Goal: Task Accomplishment & Management: Complete application form

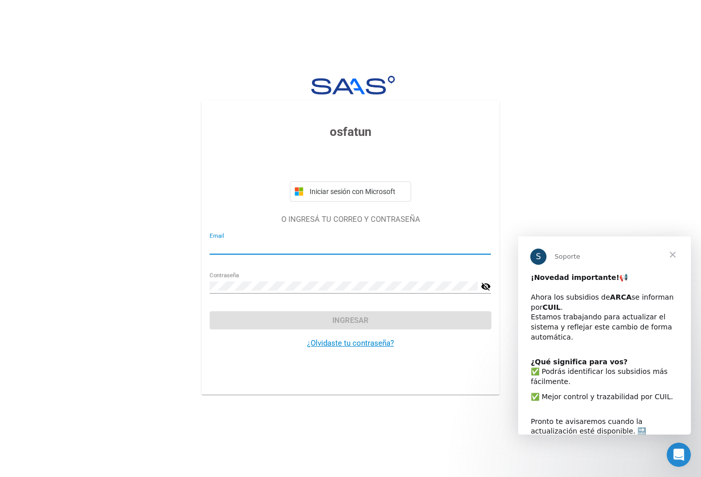
type input "[EMAIL_ADDRESS][DOMAIN_NAME]"
click at [303, 320] on button "Ingresar" at bounding box center [350, 320] width 281 height 18
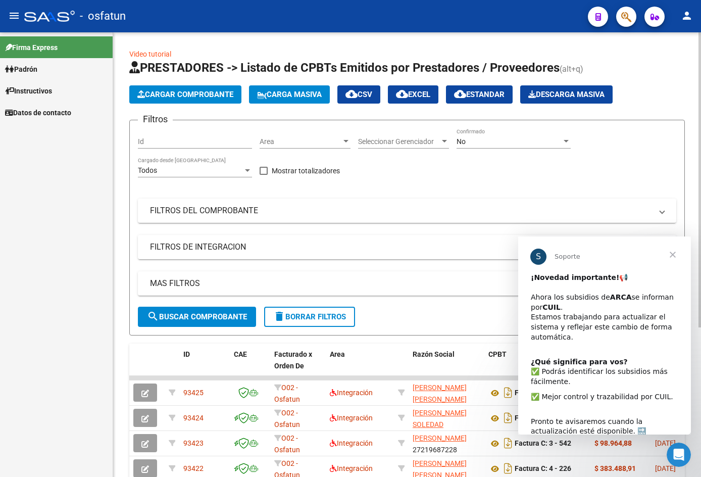
click at [204, 90] on span "Cargar Comprobante" at bounding box center [185, 94] width 96 height 9
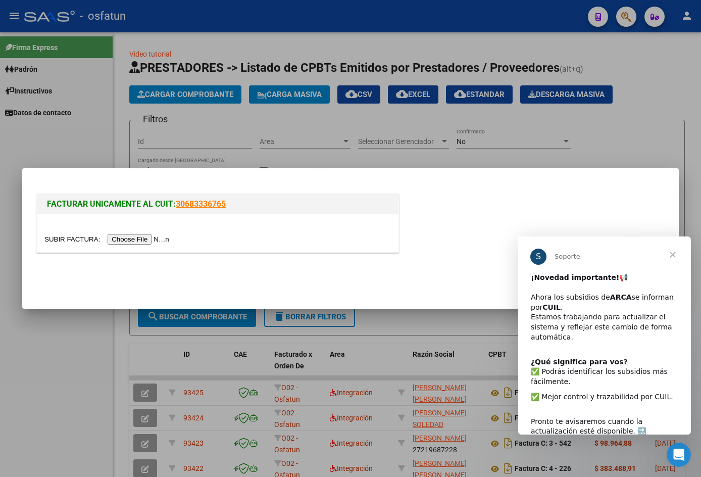
click at [139, 236] on input "file" at bounding box center [108, 239] width 128 height 11
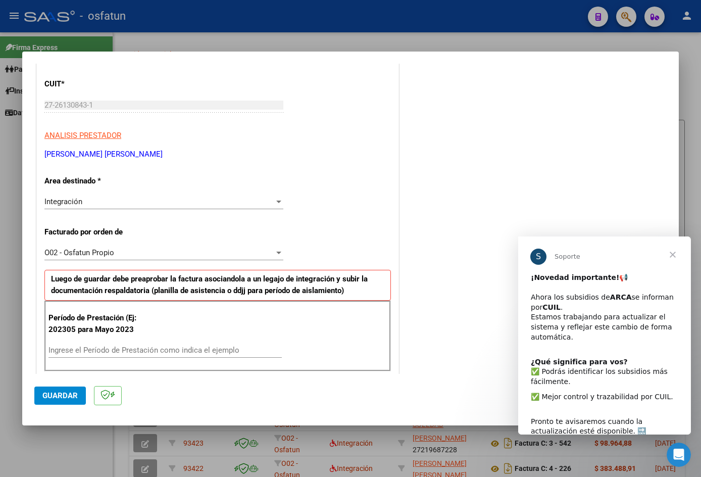
scroll to position [152, 0]
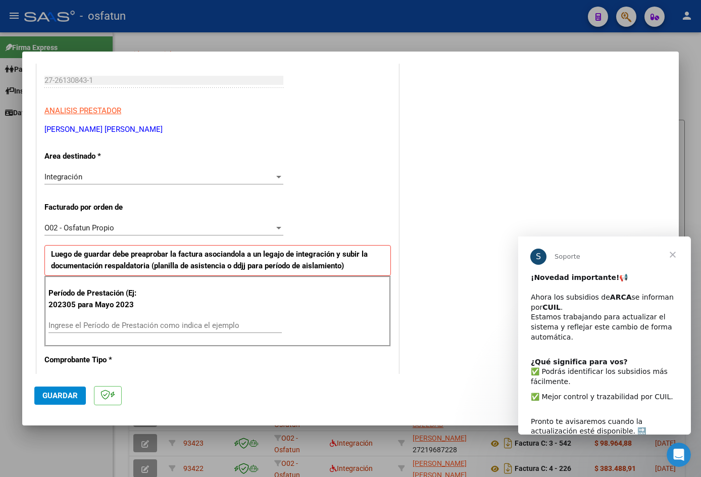
drag, startPoint x: 54, startPoint y: 326, endPoint x: 90, endPoint y: 326, distance: 36.4
click at [55, 326] on input "Ingrese el Período de Prestación como indica el ejemplo" at bounding box center [165, 325] width 233 height 9
type input "202507"
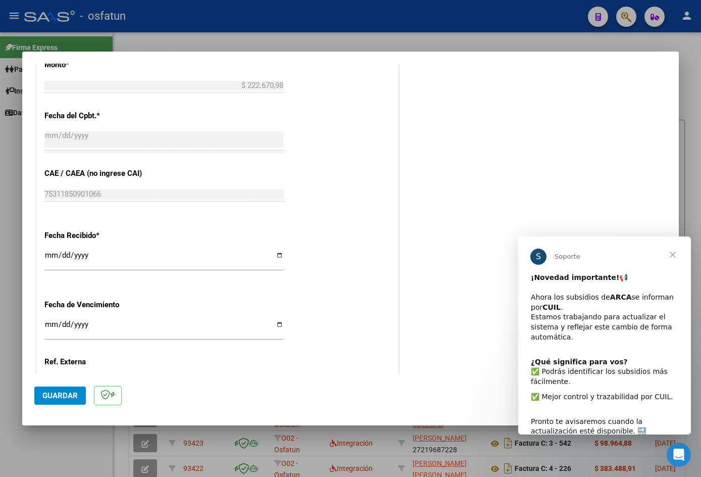
scroll to position [606, 0]
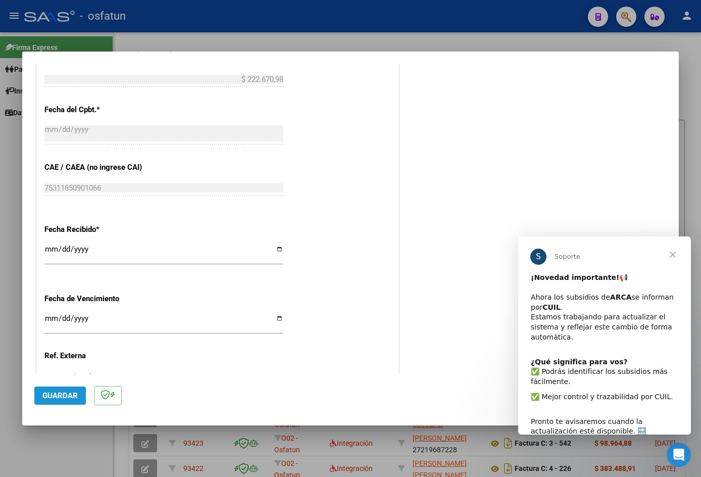
click at [55, 399] on span "Guardar" at bounding box center [59, 395] width 35 height 9
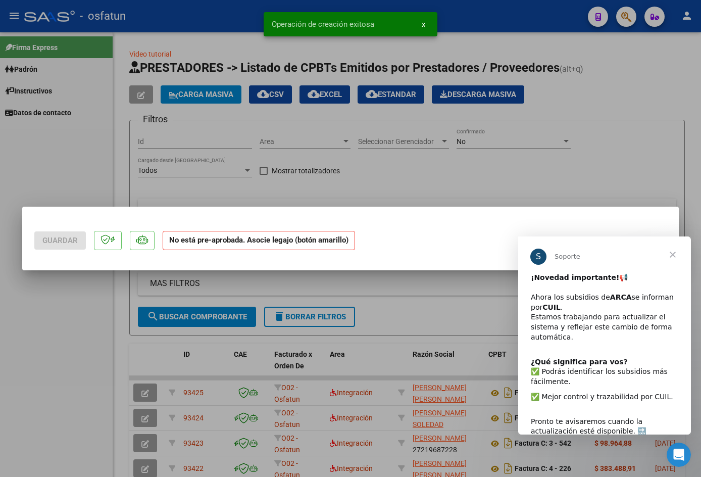
scroll to position [0, 0]
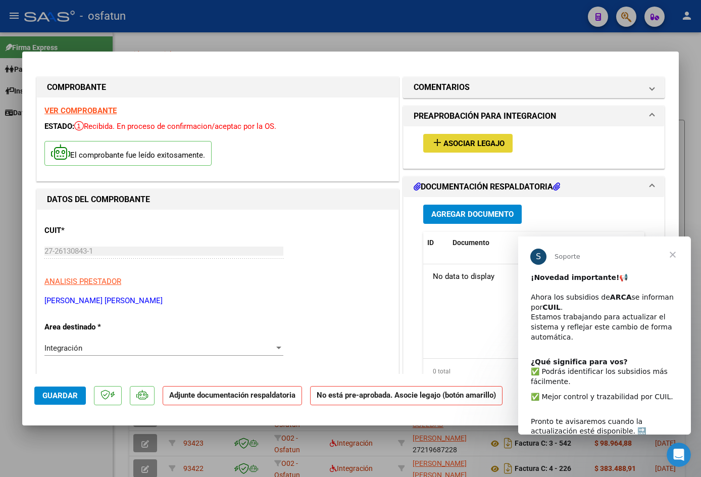
click at [441, 137] on button "add Asociar Legajo" at bounding box center [468, 143] width 89 height 19
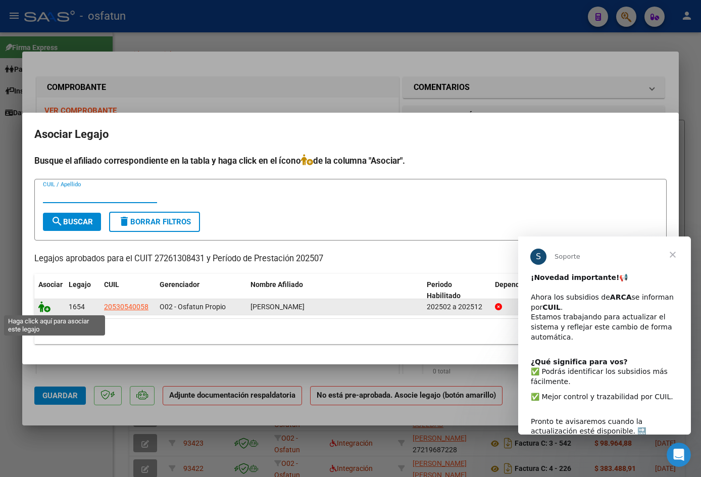
click at [44, 307] on icon at bounding box center [44, 306] width 12 height 11
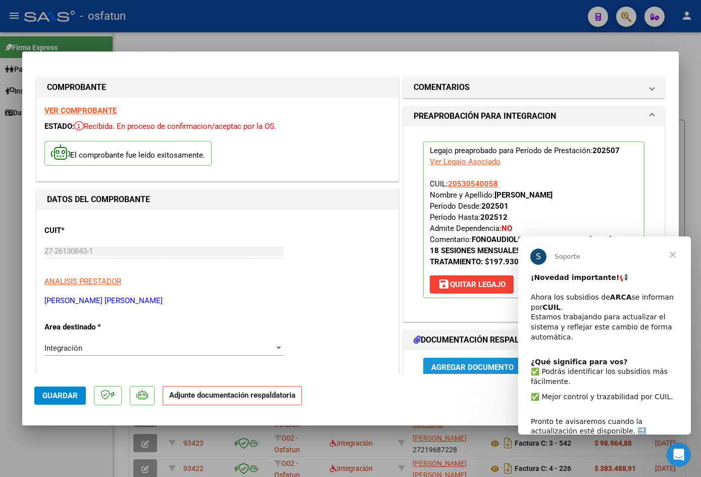
click at [449, 371] on span "Agregar Documento" at bounding box center [473, 367] width 82 height 9
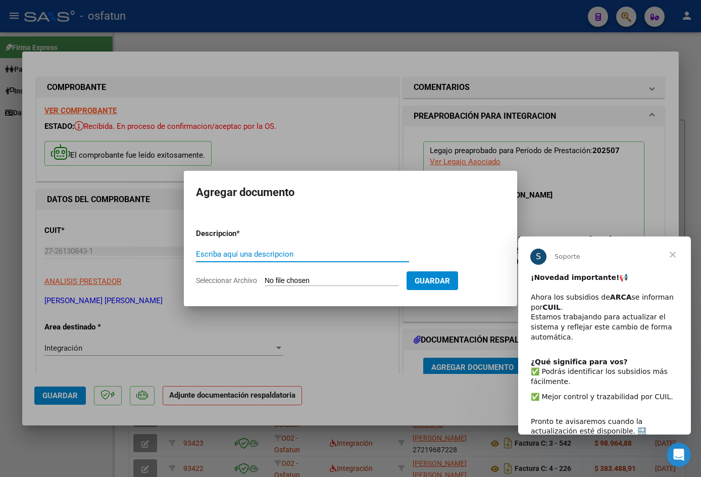
click at [238, 250] on input "Escriba aquí una descripcion" at bounding box center [302, 254] width 213 height 9
type input "planilla de asistencia"
click at [318, 276] on input "Seleccionar Archivo" at bounding box center [332, 281] width 134 height 10
type input "C:\fakepath\[DATE] [PERSON_NAME].pdf"
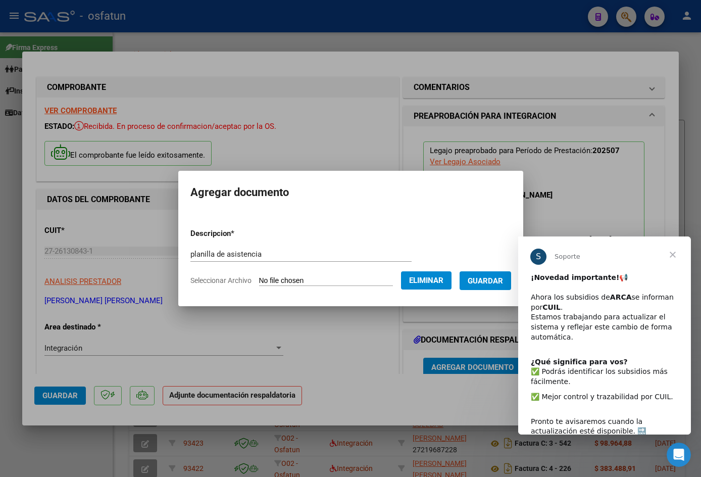
click at [476, 285] on button "Guardar" at bounding box center [486, 280] width 52 height 19
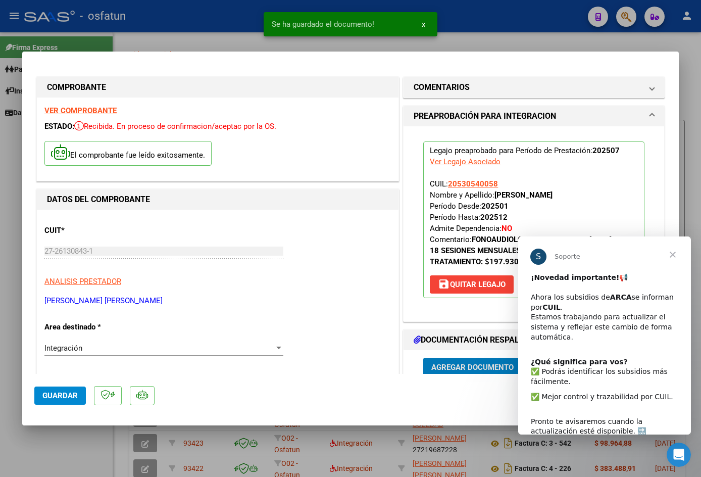
scroll to position [3, 0]
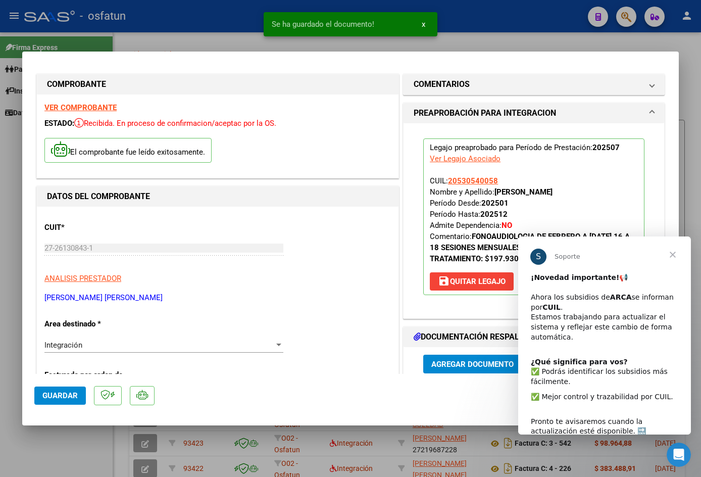
click at [673, 256] on span "Cerrar" at bounding box center [673, 255] width 36 height 36
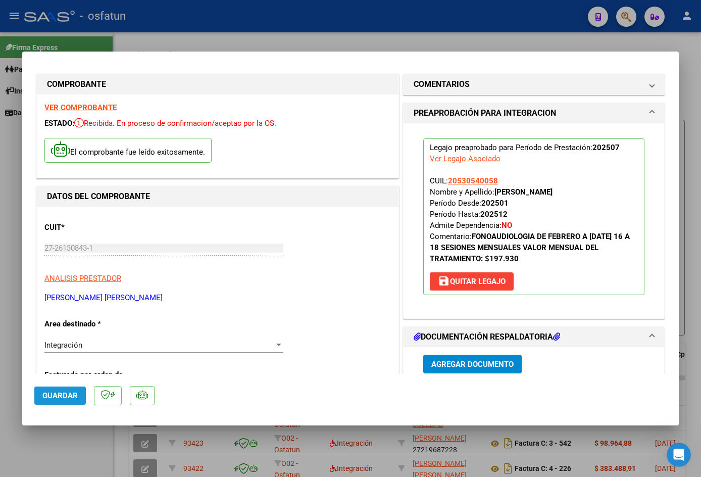
click at [64, 397] on span "Guardar" at bounding box center [59, 395] width 35 height 9
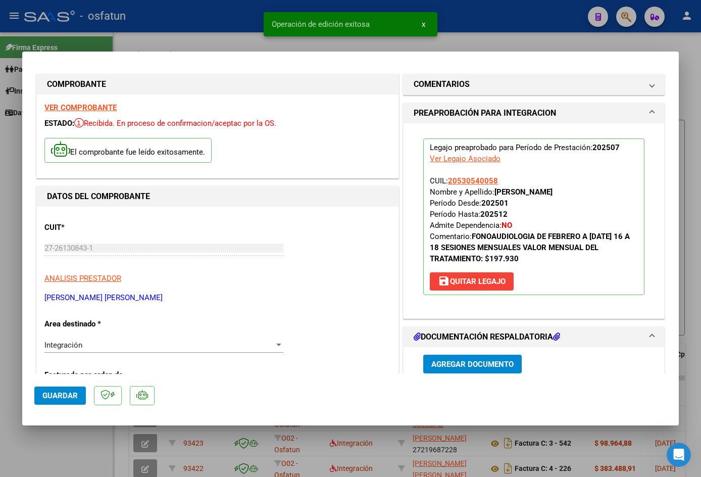
click at [195, 22] on div at bounding box center [350, 238] width 701 height 477
type input "$ 0,00"
